Goal: Participate in discussion

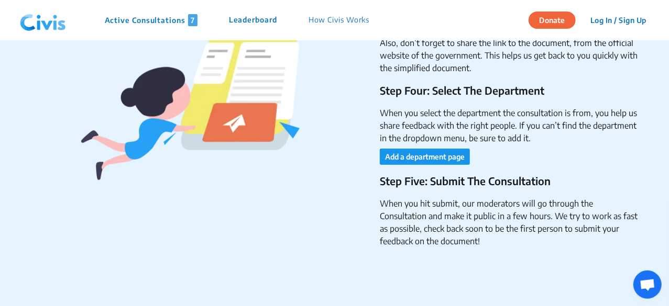
scroll to position [1624, 0]
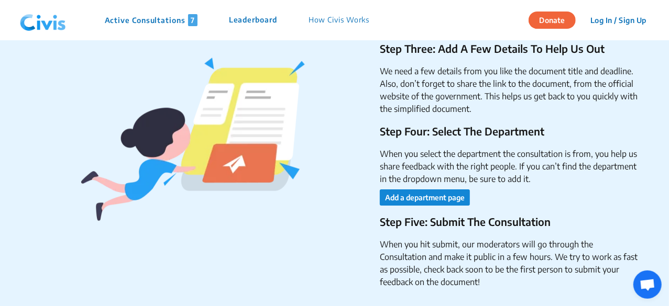
click at [432, 200] on button "Add a department page" at bounding box center [425, 198] width 90 height 16
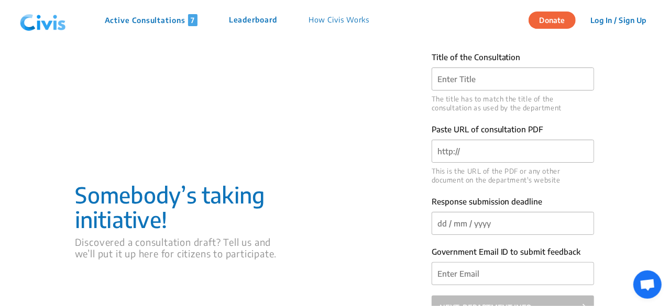
drag, startPoint x: 146, startPoint y: 16, endPoint x: 170, endPoint y: 23, distance: 25.0
click at [146, 16] on p "Active Consultations 7" at bounding box center [151, 20] width 93 height 12
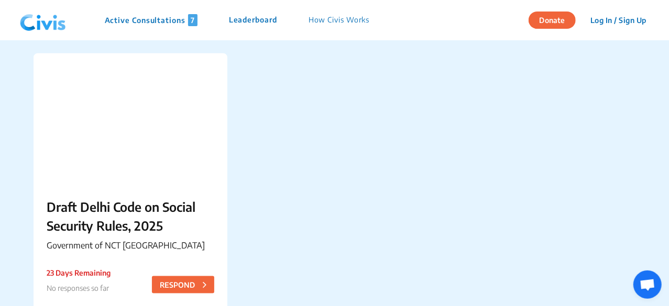
scroll to position [733, 0]
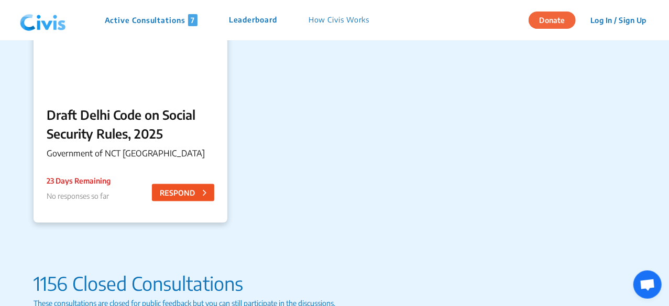
click at [173, 192] on button "RESPOND" at bounding box center [183, 192] width 62 height 17
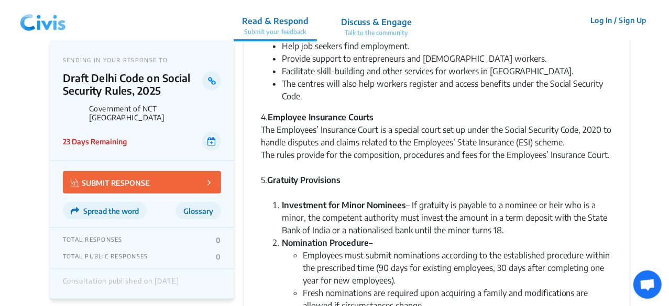
scroll to position [629, 0]
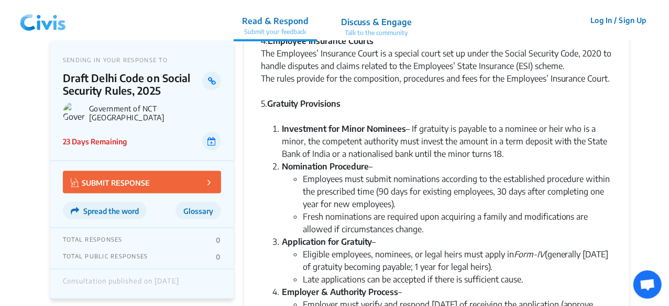
click at [379, 23] on p "Discuss & Engage" at bounding box center [376, 22] width 71 height 13
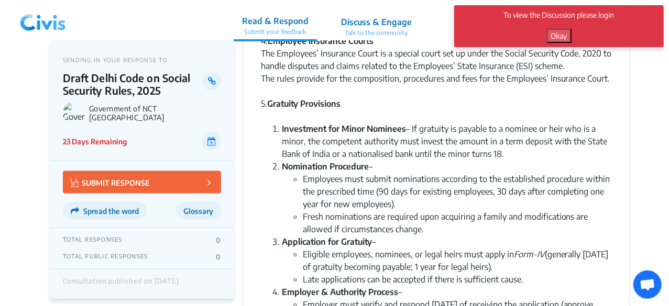
click at [558, 37] on button "Okay" at bounding box center [559, 36] width 25 height 14
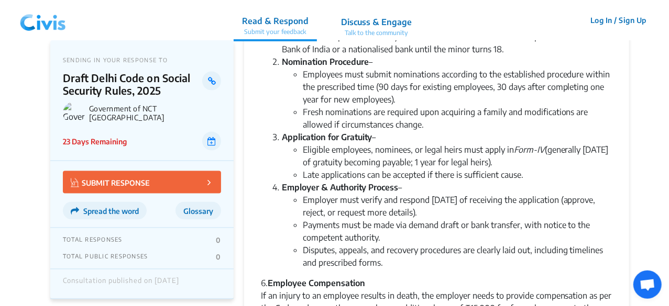
scroll to position [524, 0]
